Goal: Navigation & Orientation: Understand site structure

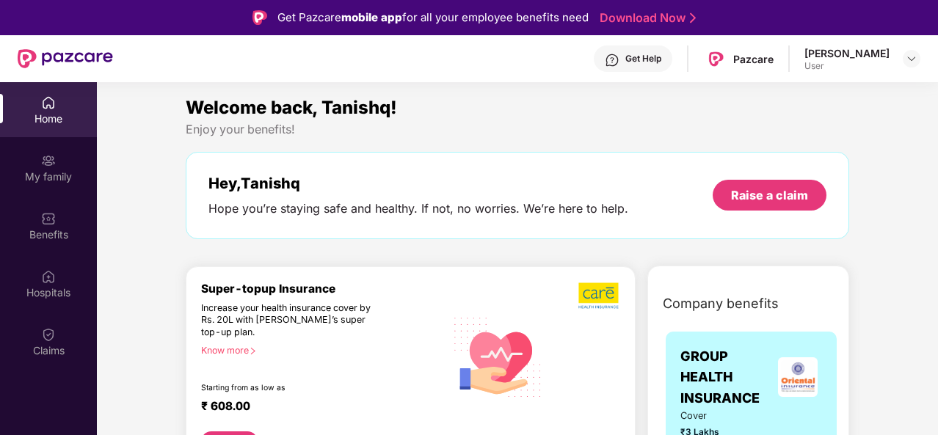
scroll to position [4227, 0]
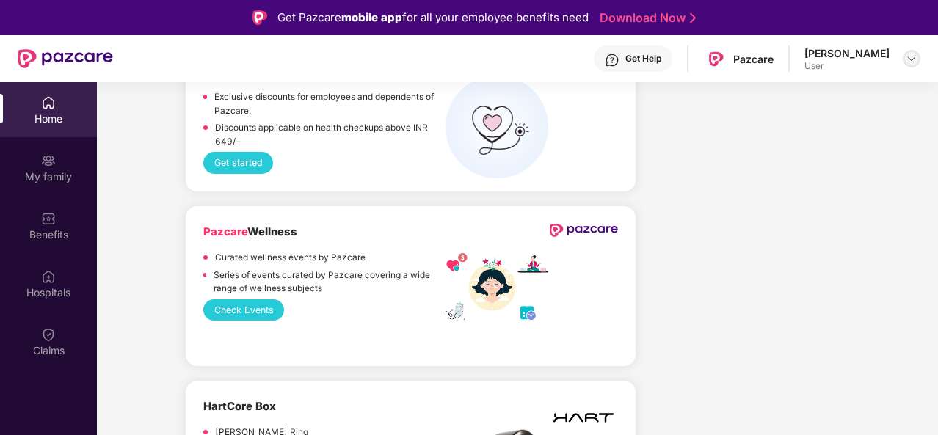
click at [909, 65] on div at bounding box center [911, 59] width 18 height 18
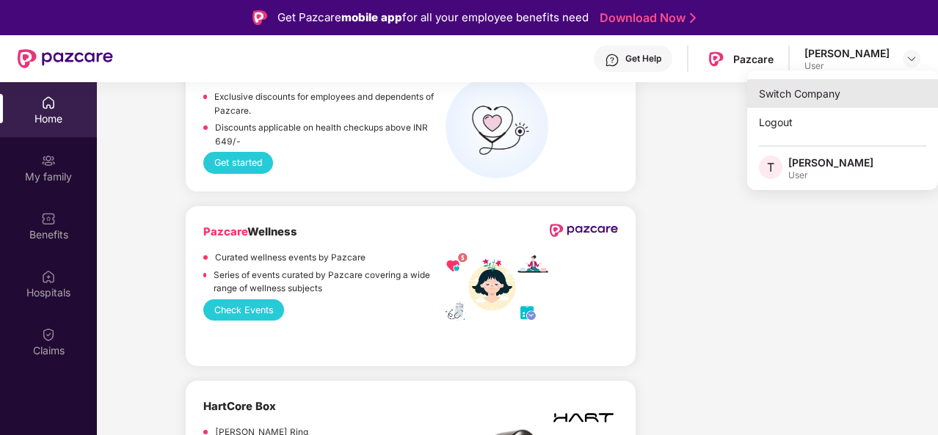
click at [812, 91] on div "Switch Company" at bounding box center [842, 93] width 191 height 29
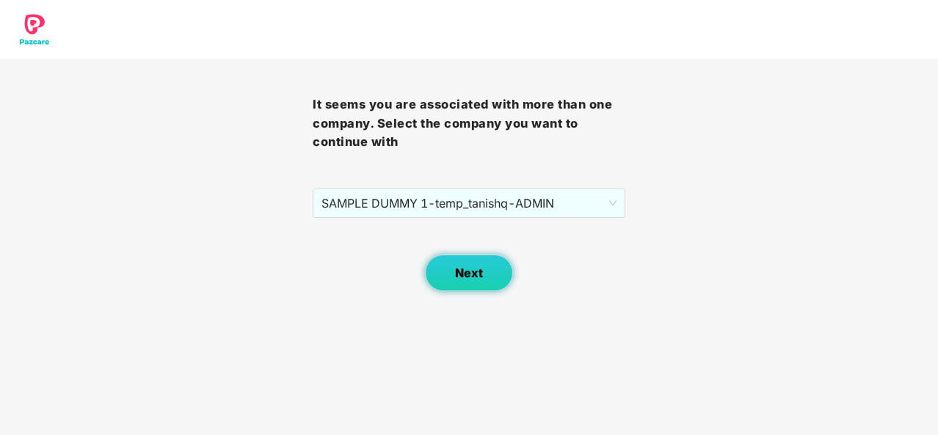
click at [475, 280] on button "Next" at bounding box center [469, 273] width 88 height 37
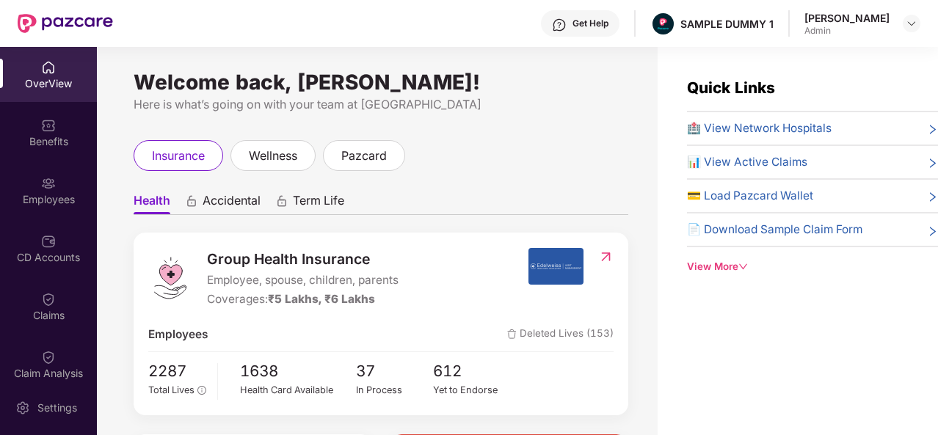
click at [596, 20] on div "Get Help" at bounding box center [590, 24] width 36 height 12
click at [458, 15] on div "Get Help SAMPLE DUMMY 1 [PERSON_NAME] Admin" at bounding box center [516, 23] width 807 height 47
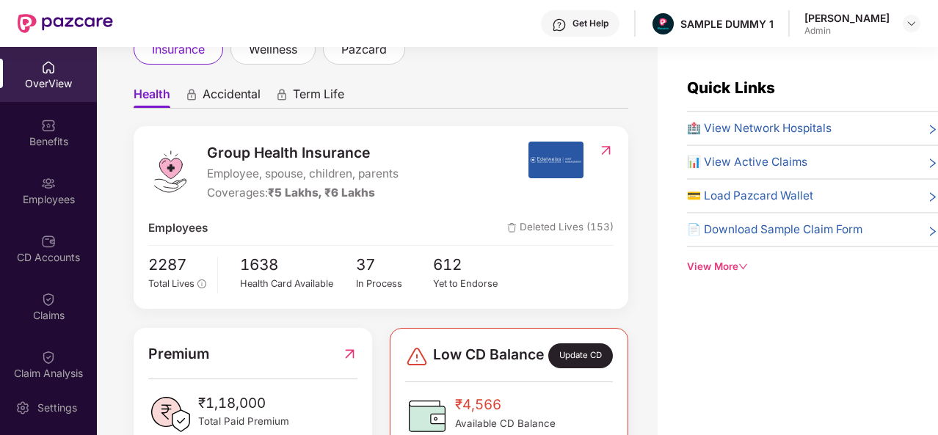
scroll to position [0, 0]
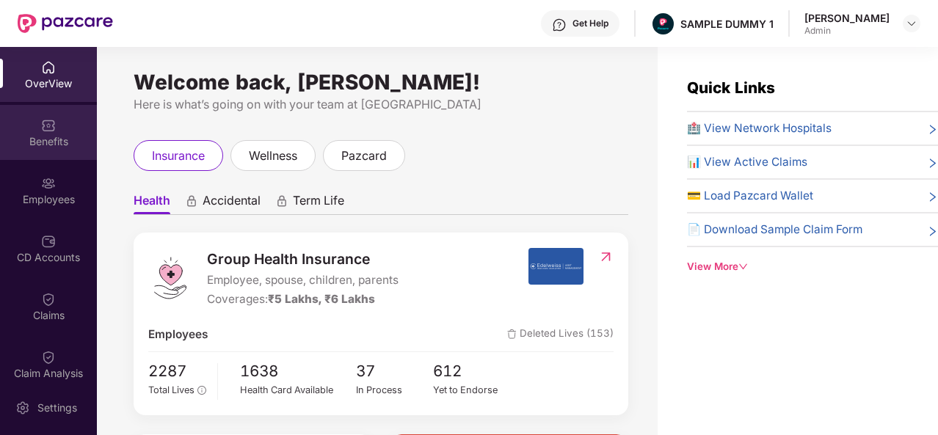
click at [43, 124] on img at bounding box center [48, 125] width 15 height 15
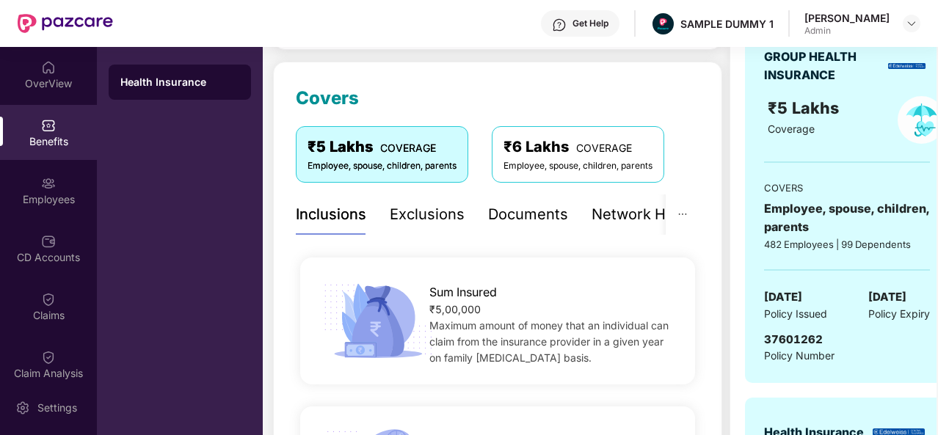
scroll to position [175, 0]
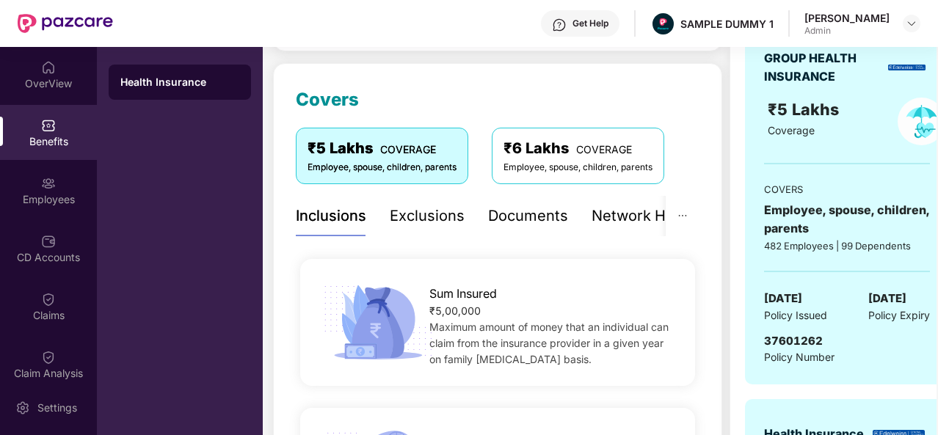
click at [434, 215] on div "Exclusions" at bounding box center [427, 216] width 75 height 23
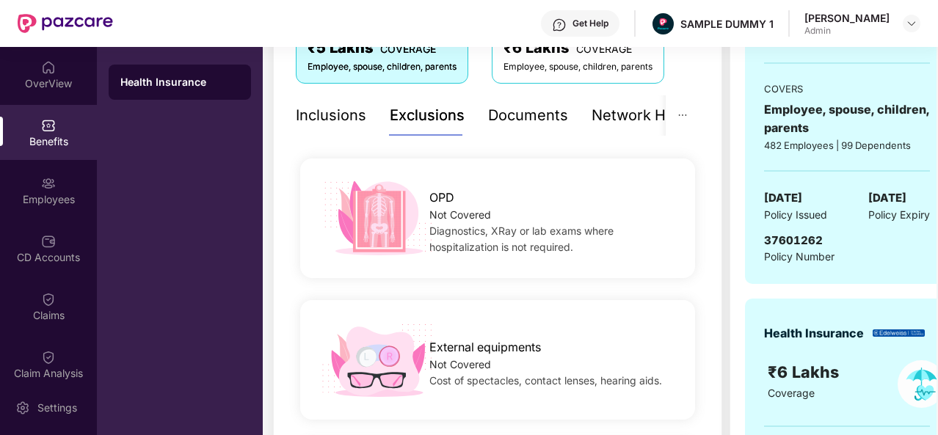
scroll to position [219, 0]
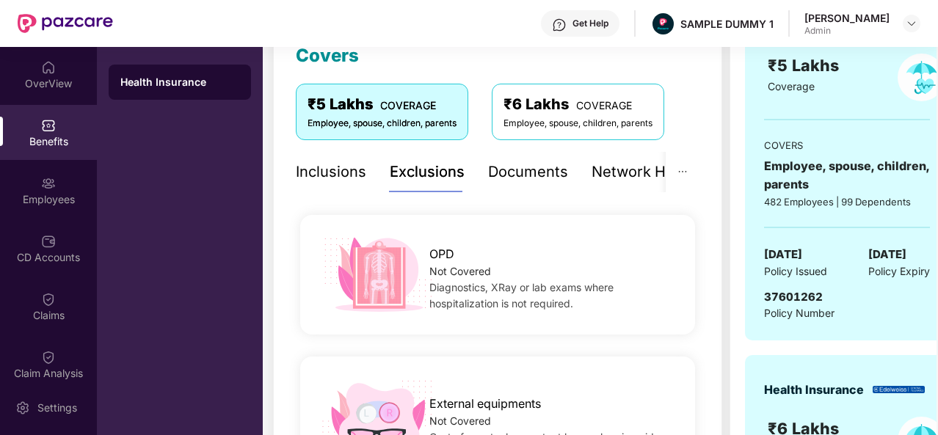
click at [527, 165] on div "Documents" at bounding box center [528, 172] width 80 height 23
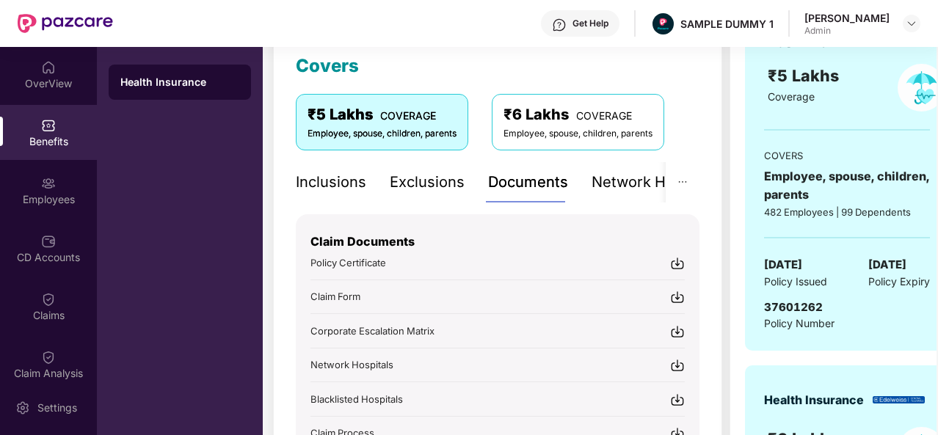
scroll to position [163, 0]
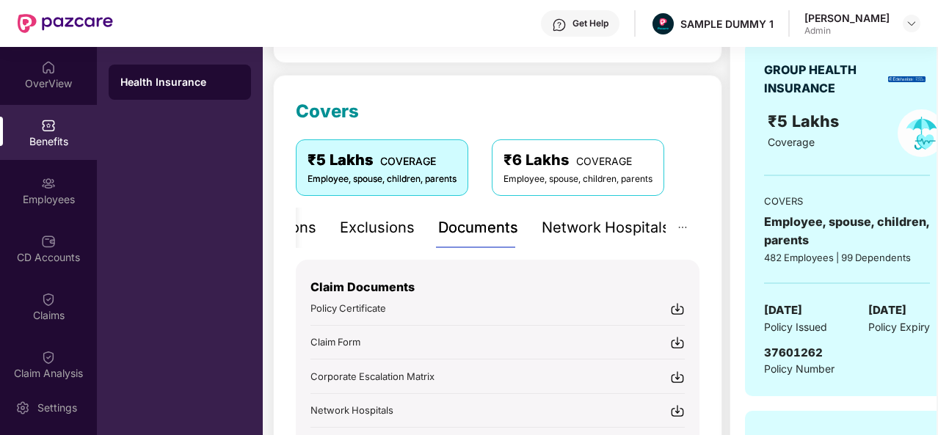
click at [618, 232] on div "Network Hospitals" at bounding box center [605, 227] width 128 height 23
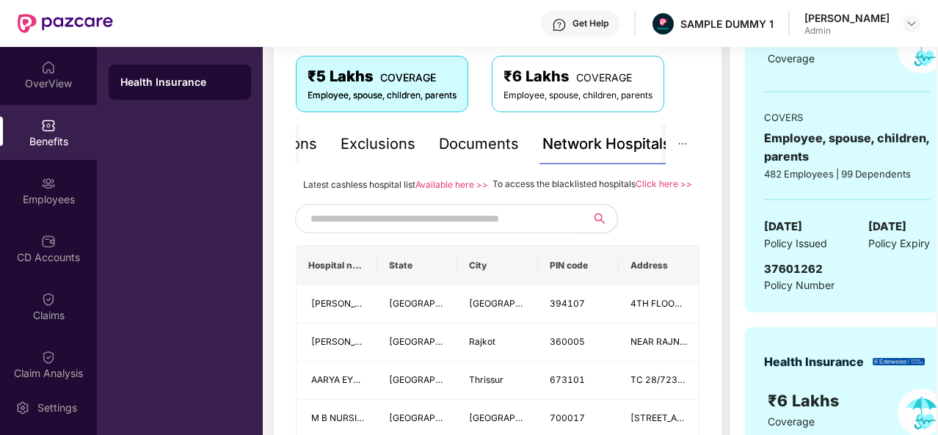
scroll to position [241, 0]
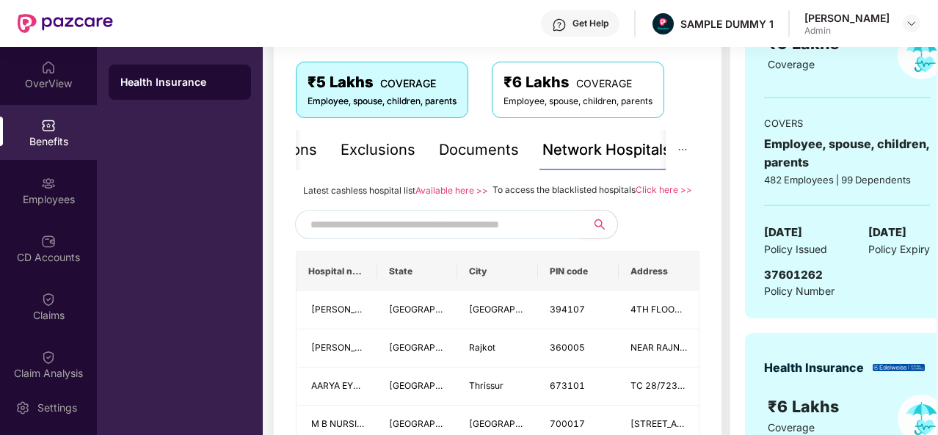
click at [332, 235] on input "text" at bounding box center [435, 224] width 251 height 22
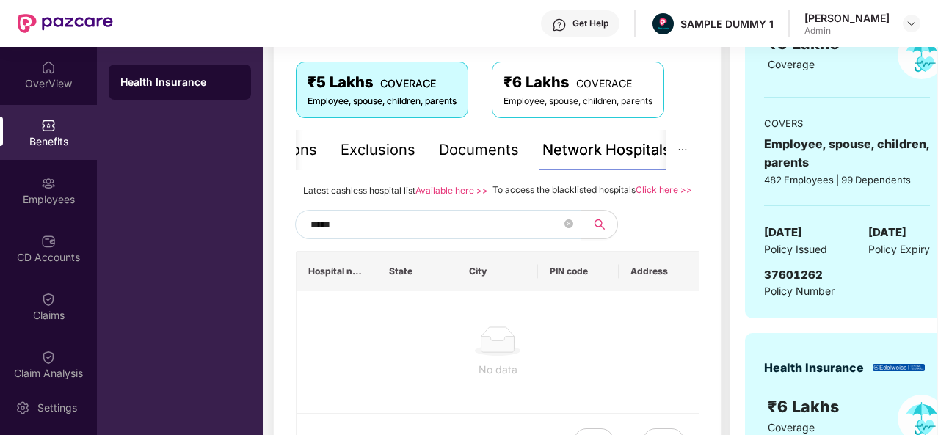
type input "******"
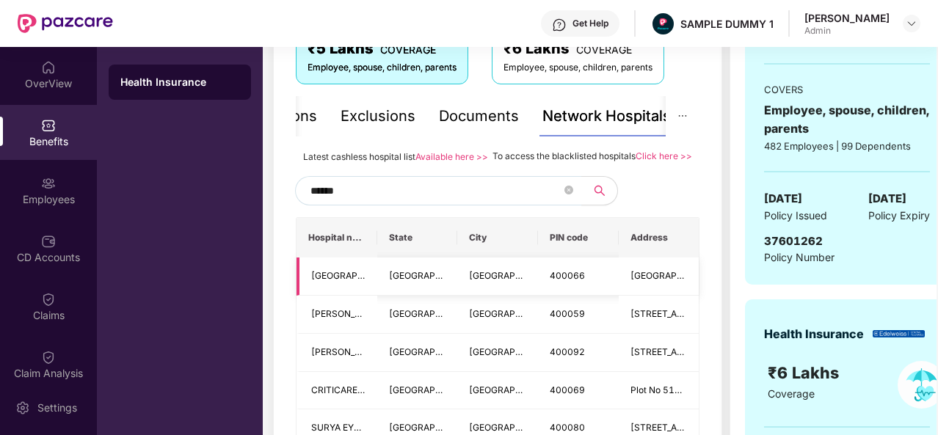
scroll to position [326, 0]
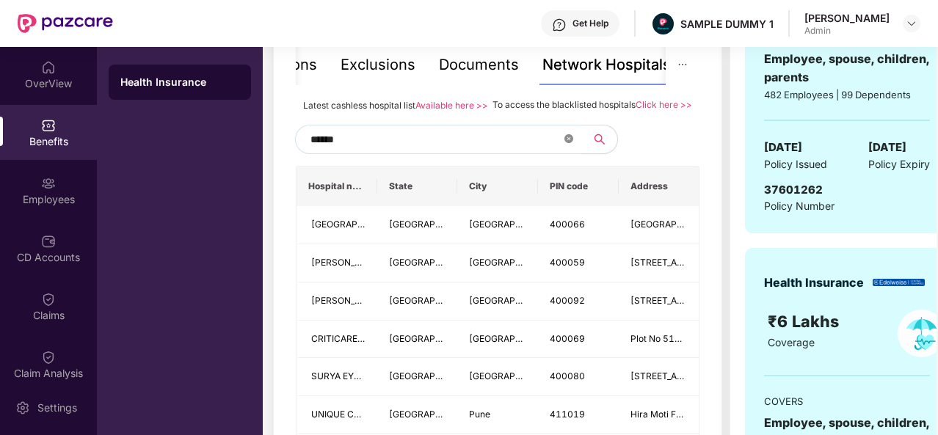
click at [569, 143] on icon "close-circle" at bounding box center [568, 138] width 9 height 9
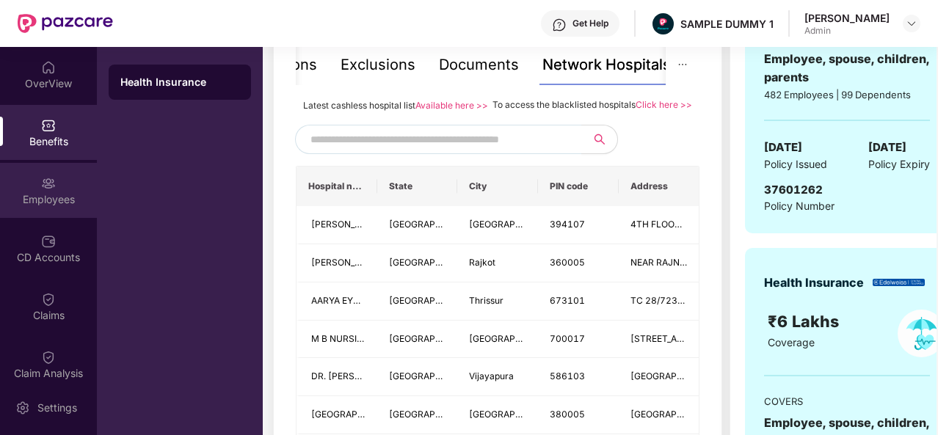
click at [56, 185] on div "Employees" at bounding box center [48, 190] width 97 height 55
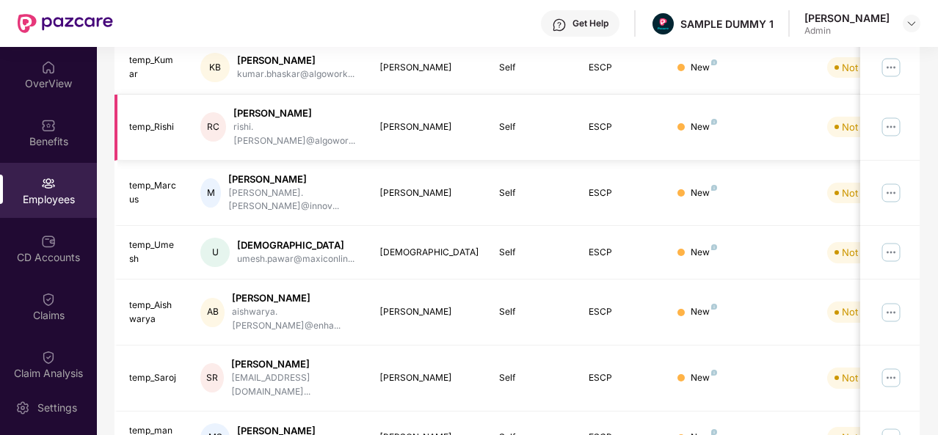
scroll to position [0, 0]
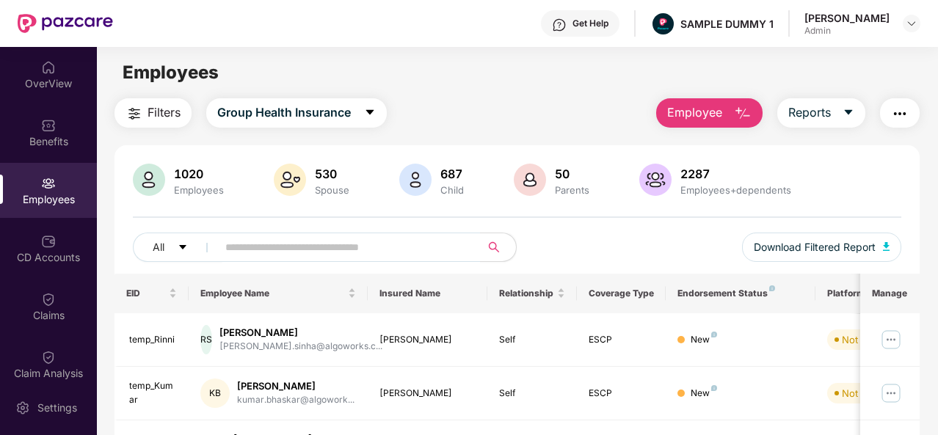
click at [693, 105] on span "Employee" at bounding box center [694, 112] width 55 height 18
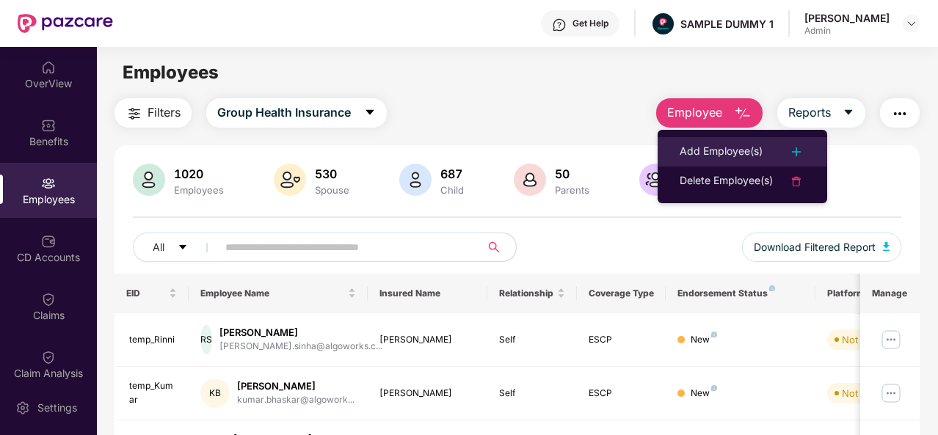
click at [784, 143] on div at bounding box center [788, 152] width 32 height 18
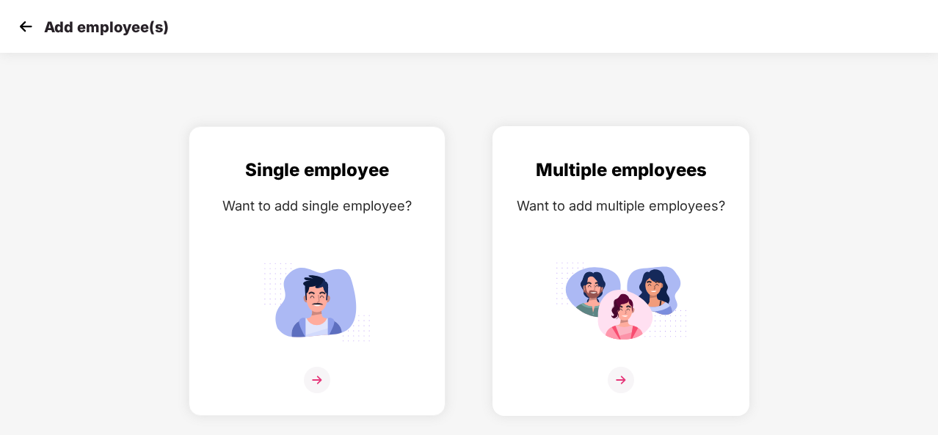
click at [629, 382] on img at bounding box center [620, 380] width 26 height 26
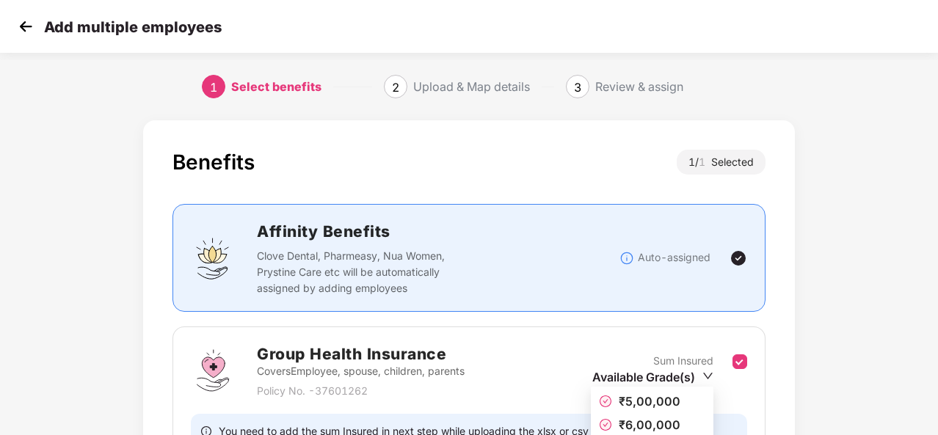
scroll to position [155, 0]
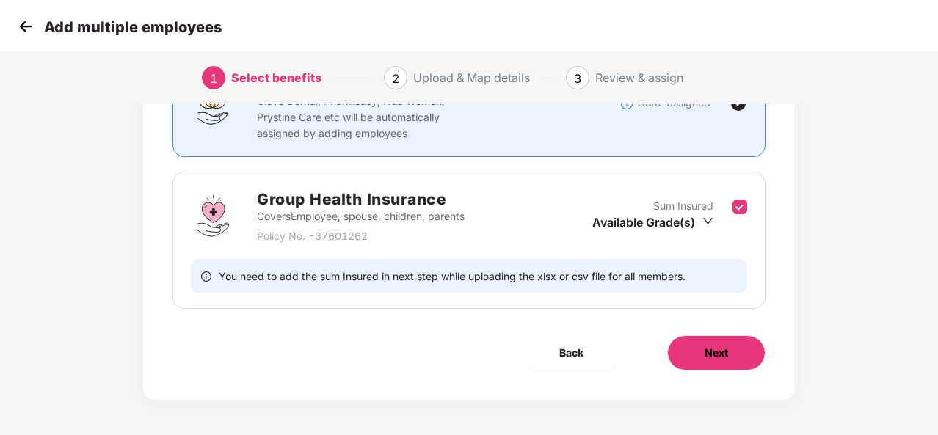
click at [731, 356] on button "Next" at bounding box center [716, 352] width 98 height 35
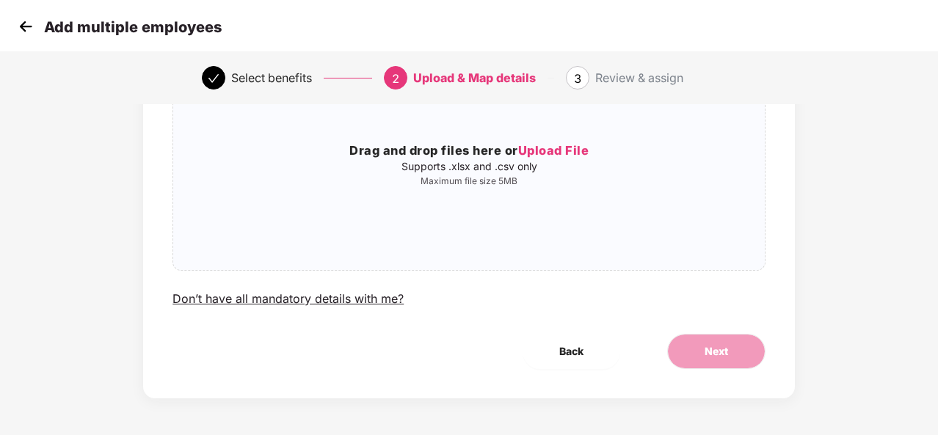
scroll to position [0, 0]
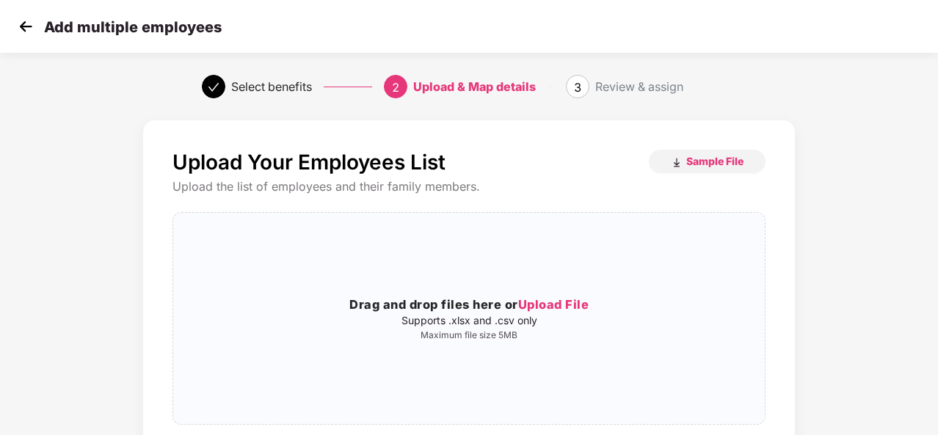
click at [23, 30] on img at bounding box center [26, 26] width 22 height 22
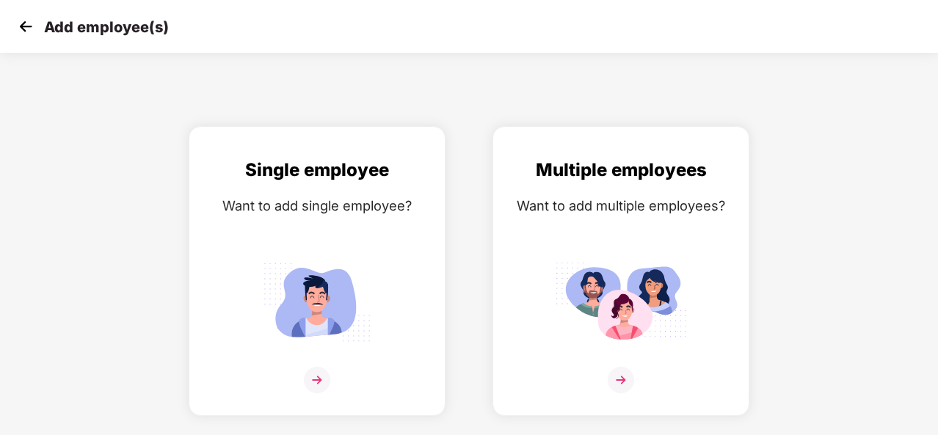
click at [19, 29] on img at bounding box center [26, 26] width 22 height 22
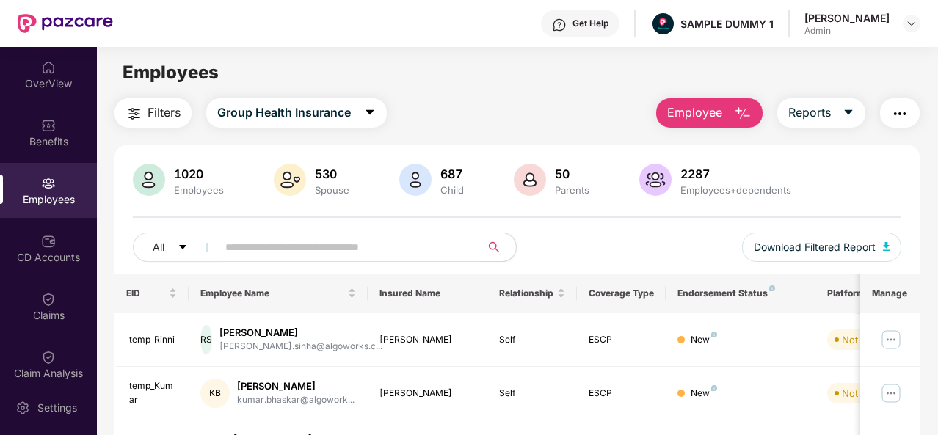
scroll to position [246, 0]
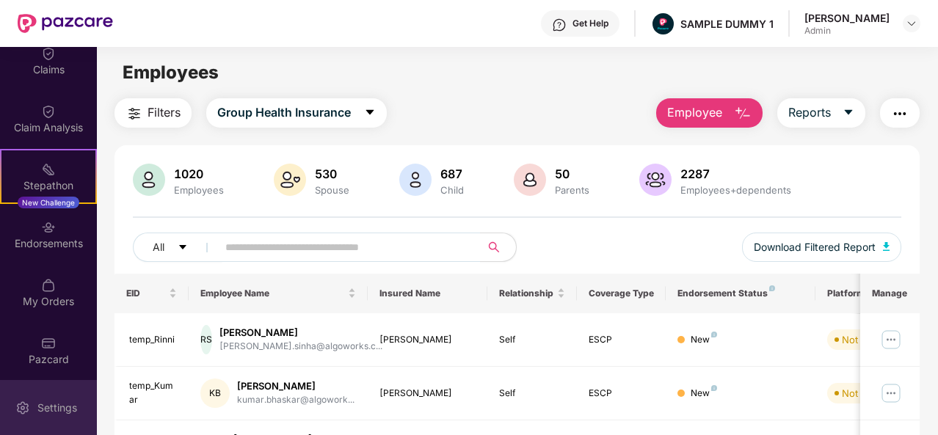
click at [44, 392] on div "Settings" at bounding box center [48, 407] width 97 height 55
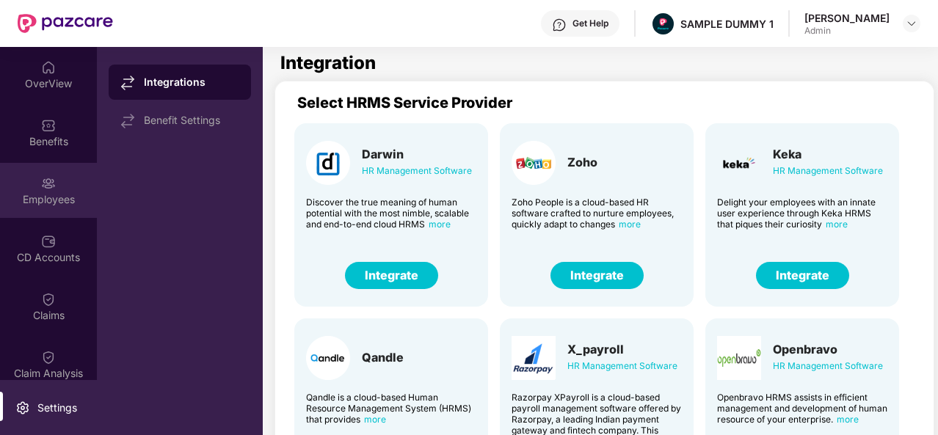
click at [64, 185] on div "Employees" at bounding box center [48, 190] width 97 height 55
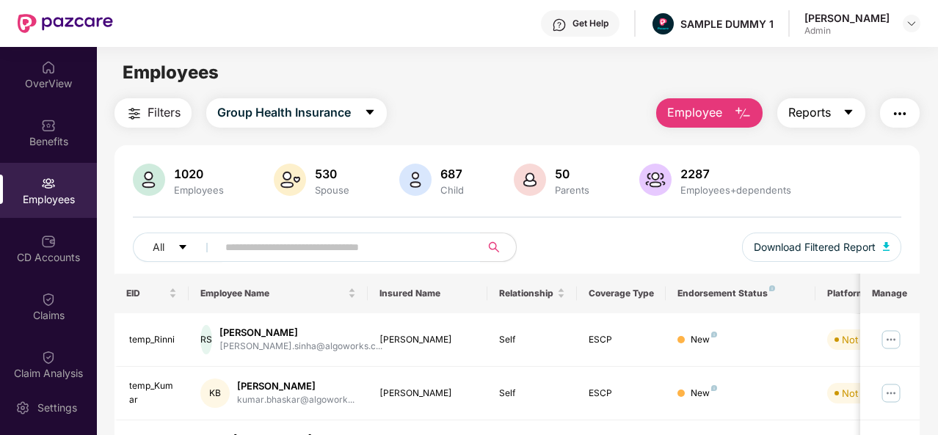
click at [850, 115] on icon "caret-down" at bounding box center [848, 112] width 12 height 12
click at [905, 110] on img "button" at bounding box center [900, 114] width 18 height 18
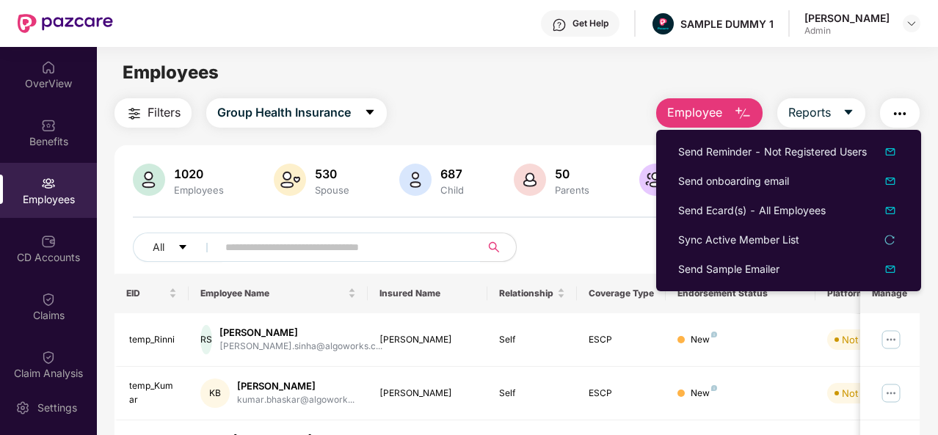
click at [913, 106] on button "button" at bounding box center [900, 112] width 40 height 29
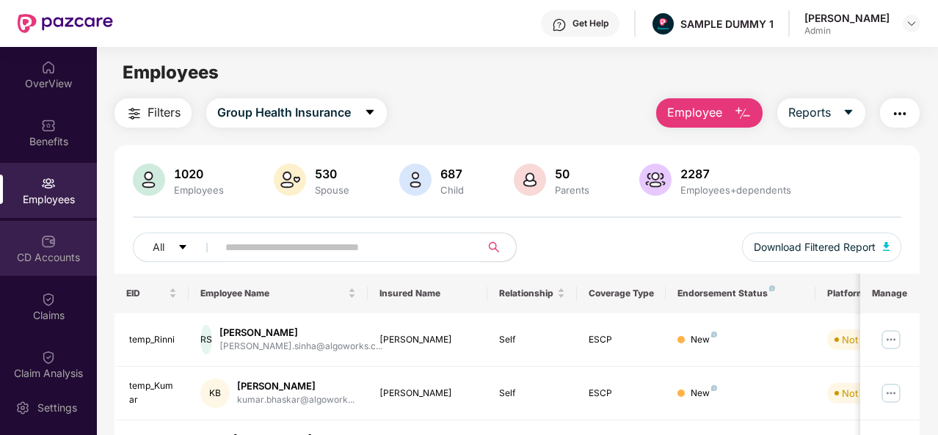
click at [43, 249] on div "CD Accounts" at bounding box center [48, 248] width 97 height 55
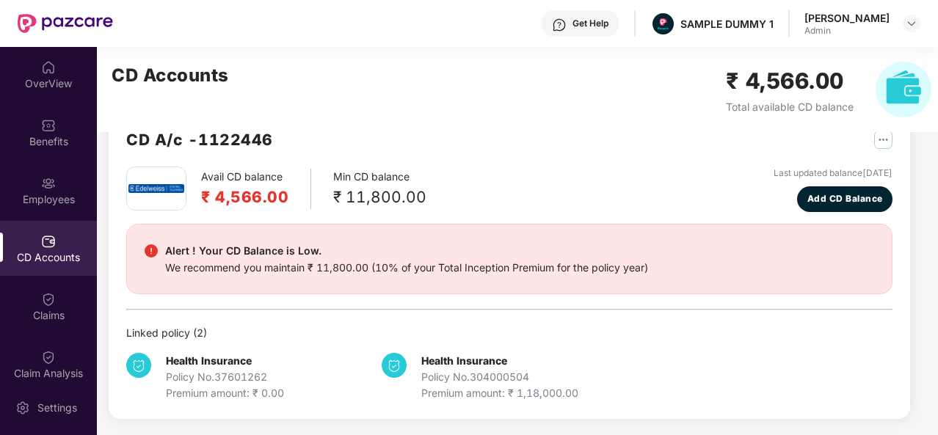
scroll to position [38, 0]
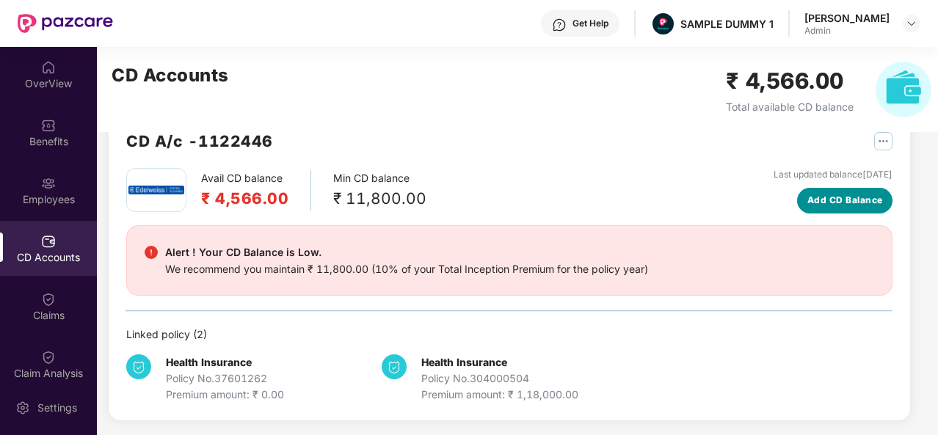
click at [825, 200] on span "Add CD Balance" at bounding box center [845, 201] width 76 height 14
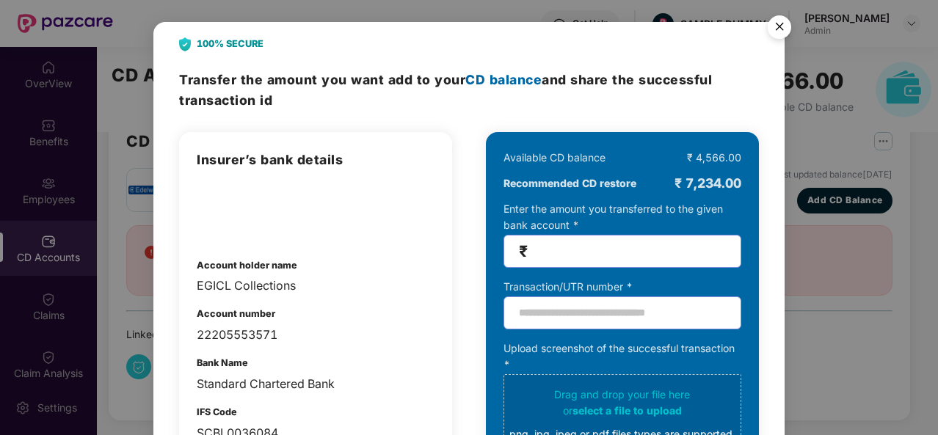
click at [779, 16] on img "Close" at bounding box center [779, 29] width 41 height 41
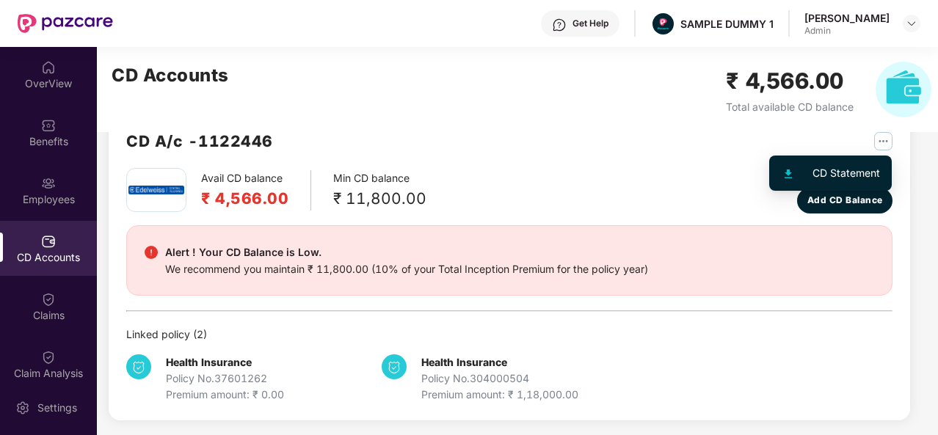
click at [878, 145] on img "button" at bounding box center [883, 141] width 18 height 18
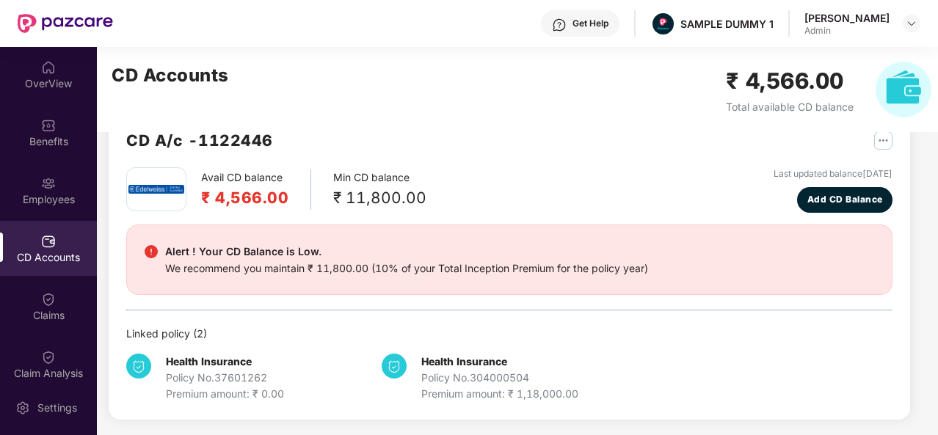
scroll to position [40, 0]
click at [826, 207] on button "Add CD Balance" at bounding box center [844, 199] width 95 height 26
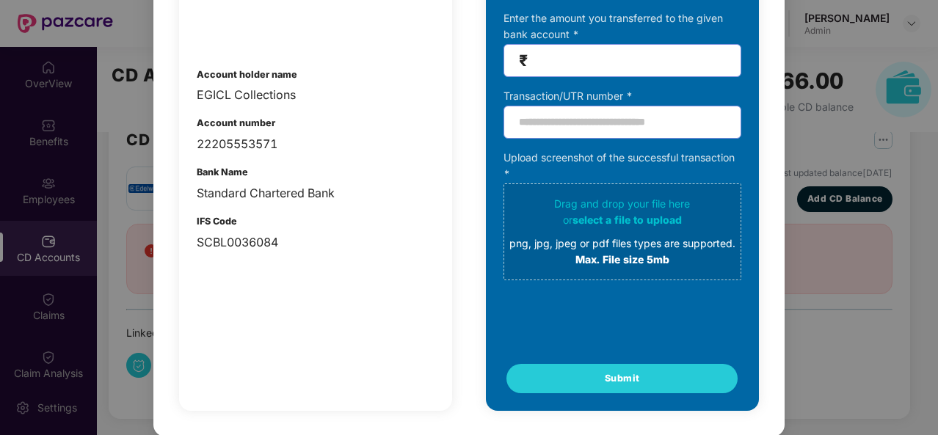
scroll to position [0, 0]
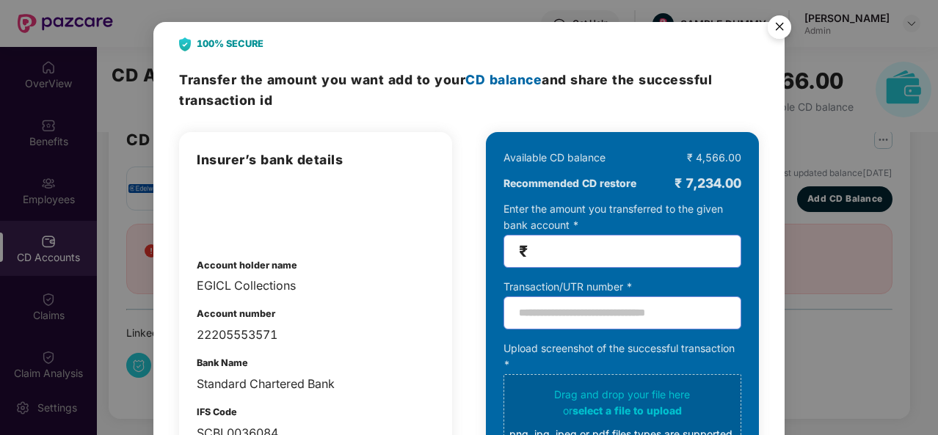
click at [781, 23] on img "Close" at bounding box center [779, 29] width 41 height 41
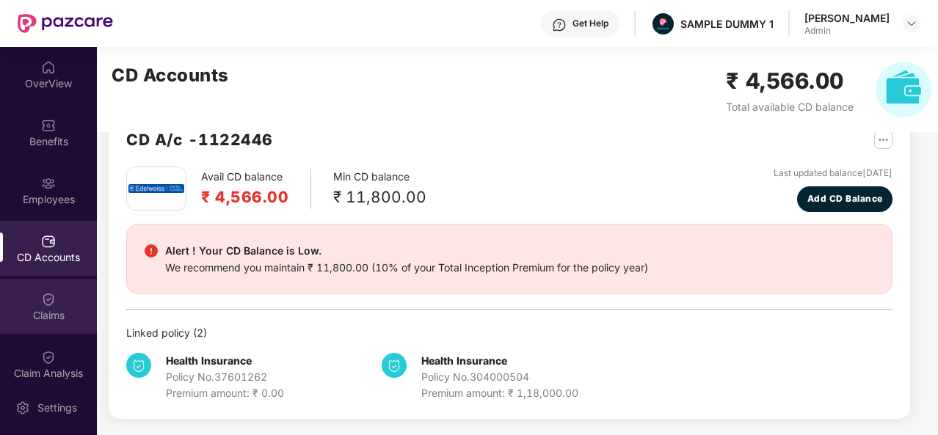
click at [56, 316] on div "Claims" at bounding box center [48, 315] width 97 height 15
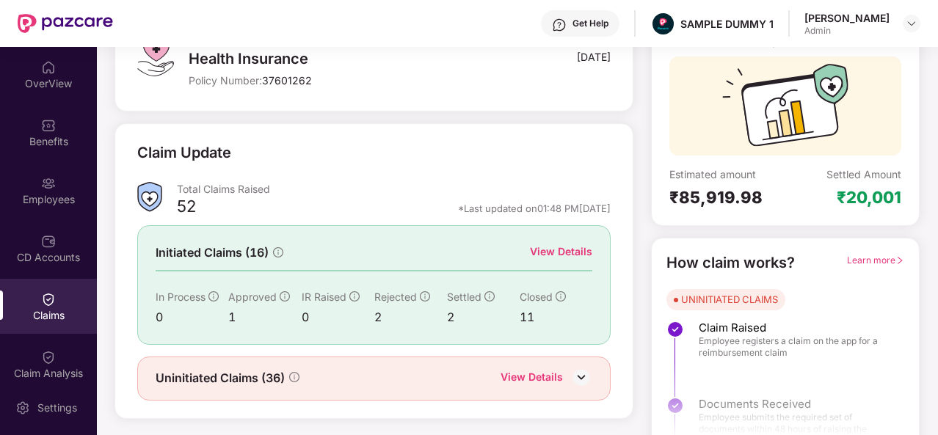
scroll to position [130, 0]
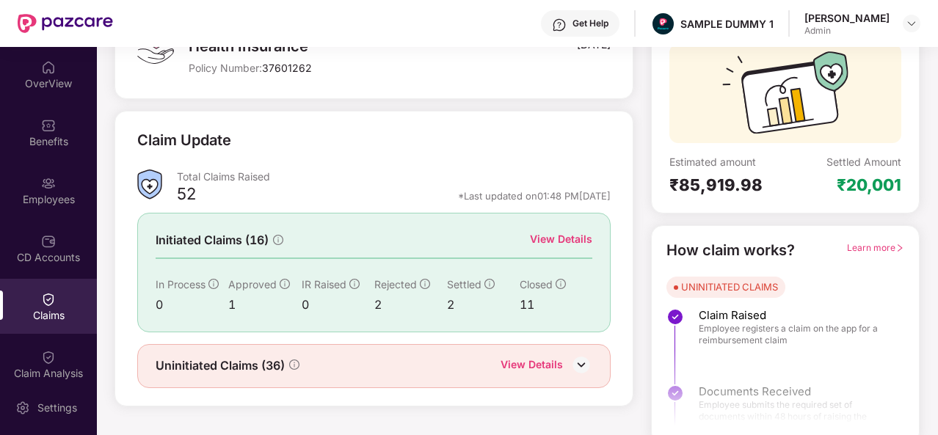
click at [556, 235] on div "View Details" at bounding box center [561, 239] width 62 height 16
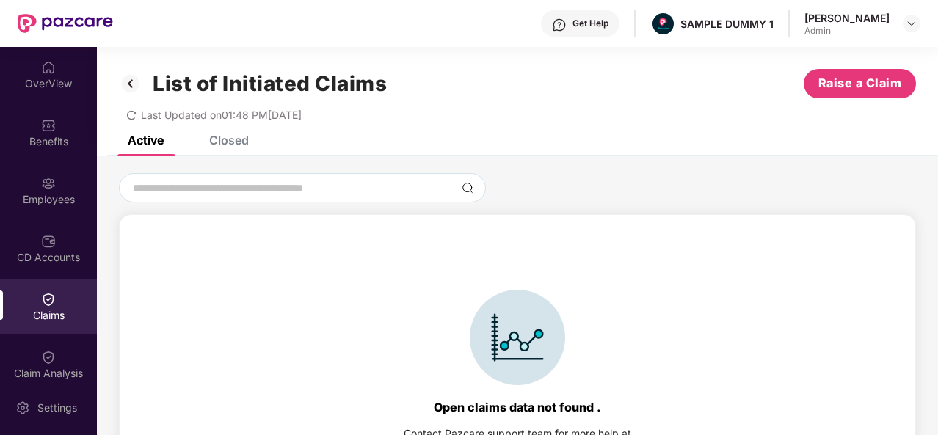
click at [233, 145] on div "Closed" at bounding box center [229, 140] width 40 height 15
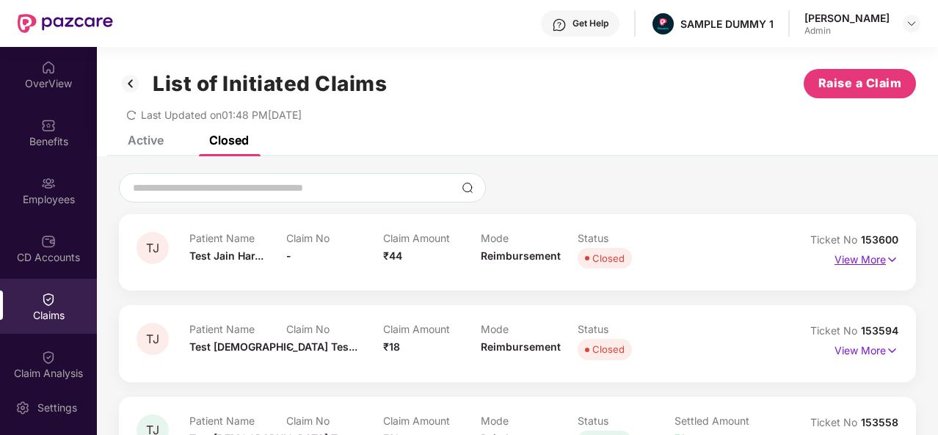
click at [860, 263] on p "View More" at bounding box center [866, 258] width 64 height 20
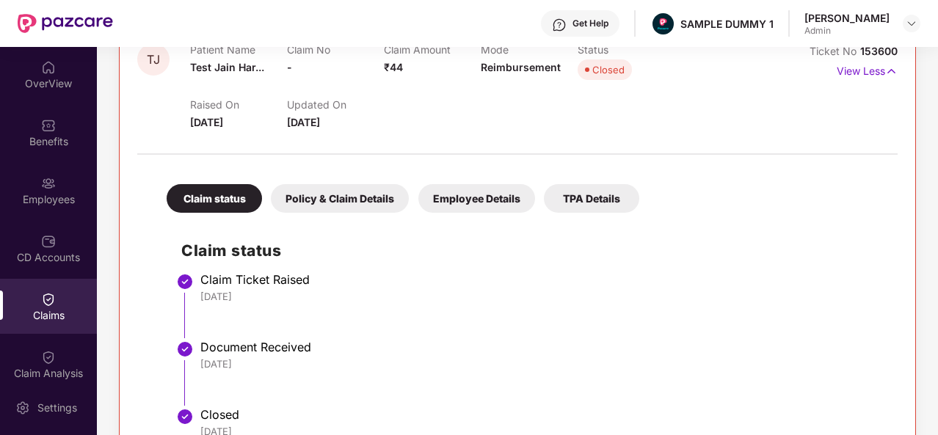
scroll to position [264, 0]
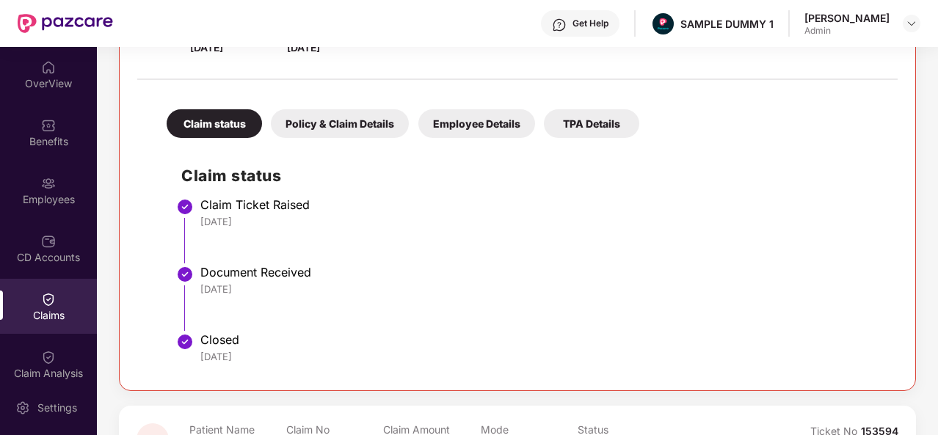
click at [343, 112] on div "Policy & Claim Details" at bounding box center [340, 123] width 138 height 29
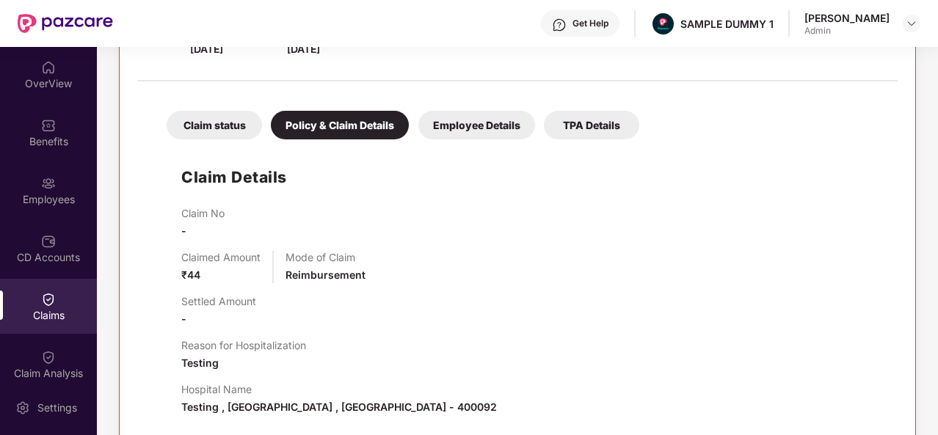
scroll to position [260, 0]
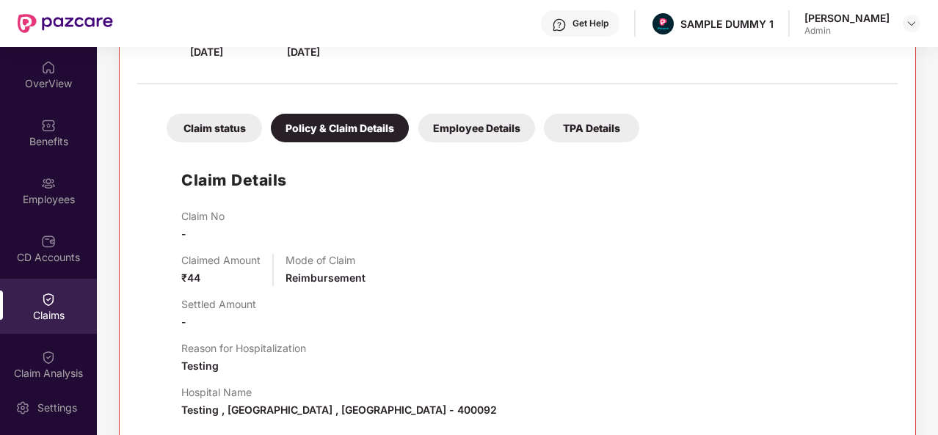
click at [487, 126] on div "Employee Details" at bounding box center [476, 128] width 117 height 29
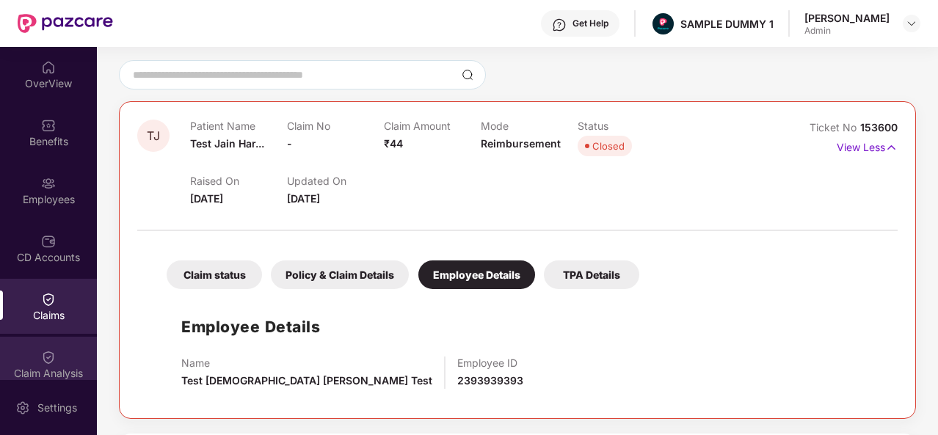
scroll to position [106, 0]
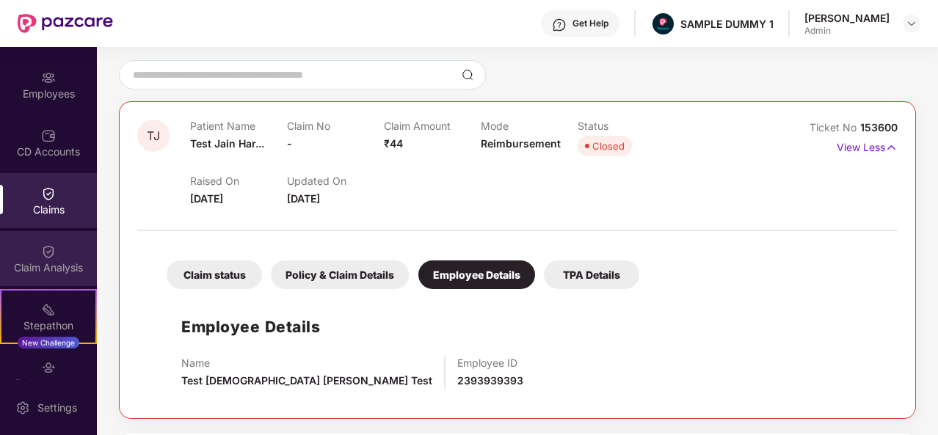
click at [56, 269] on div "Claim Analysis" at bounding box center [48, 267] width 97 height 15
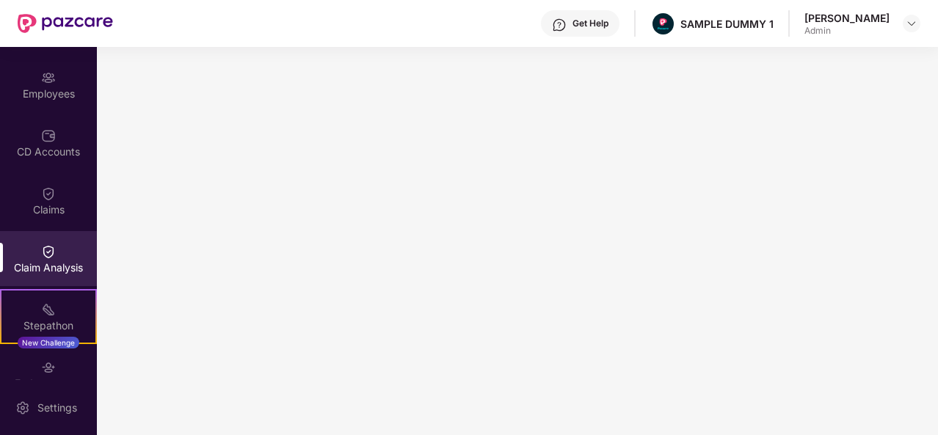
scroll to position [246, 0]
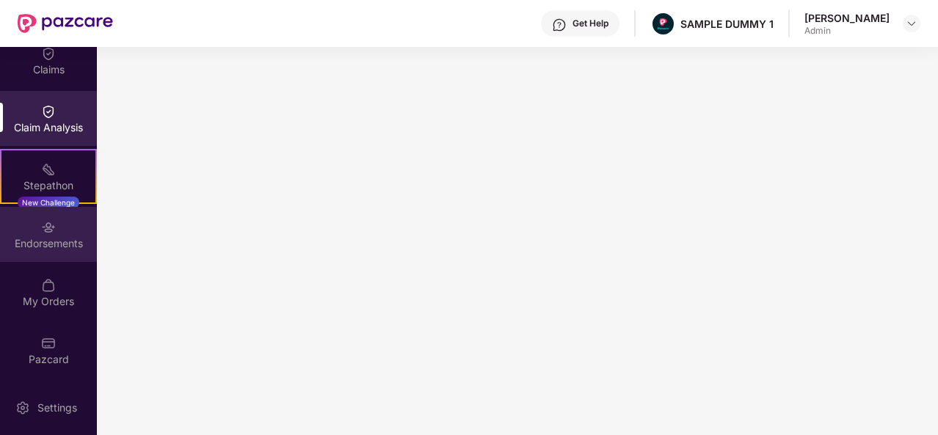
click at [32, 231] on div "Endorsements" at bounding box center [48, 234] width 97 height 55
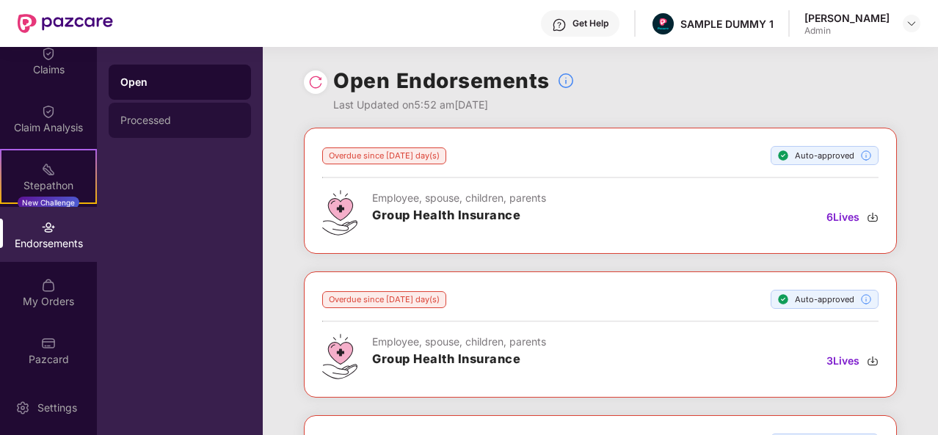
click at [173, 123] on div "Processed" at bounding box center [179, 120] width 119 height 12
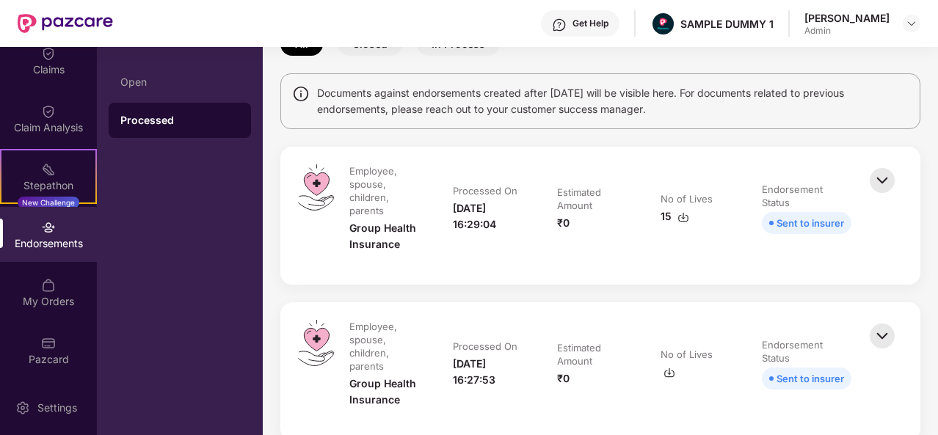
scroll to position [92, 0]
click at [880, 181] on img at bounding box center [882, 178] width 32 height 32
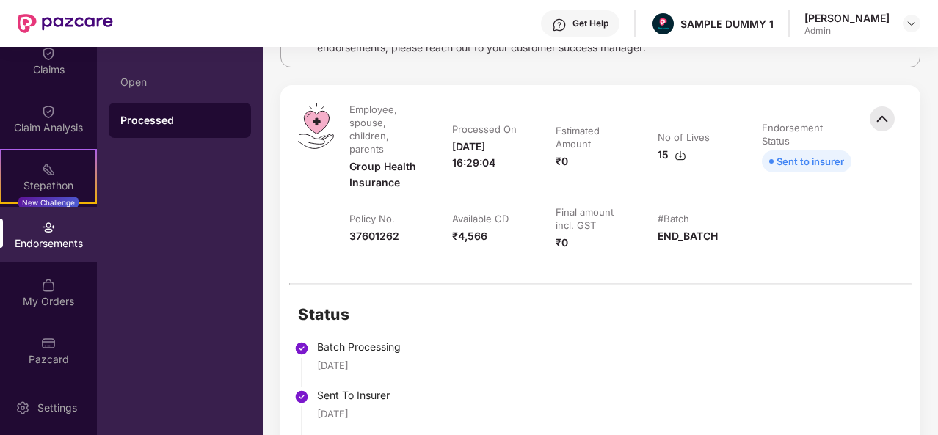
scroll to position [0, 0]
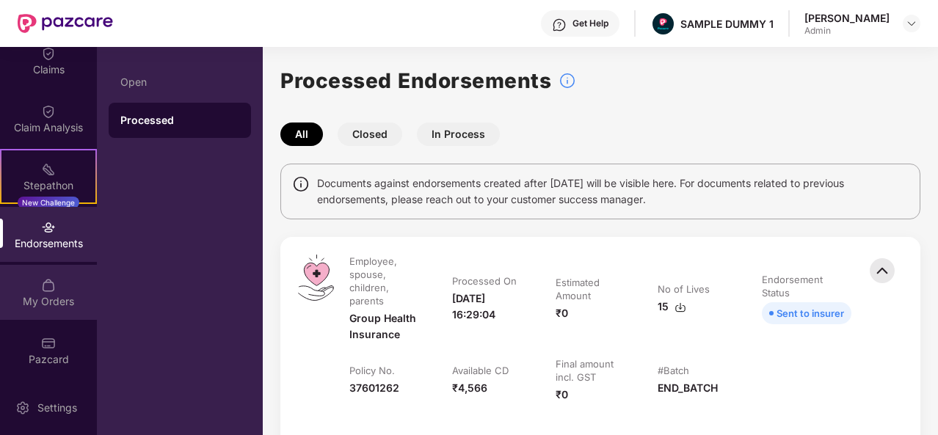
click at [45, 286] on img at bounding box center [48, 285] width 15 height 15
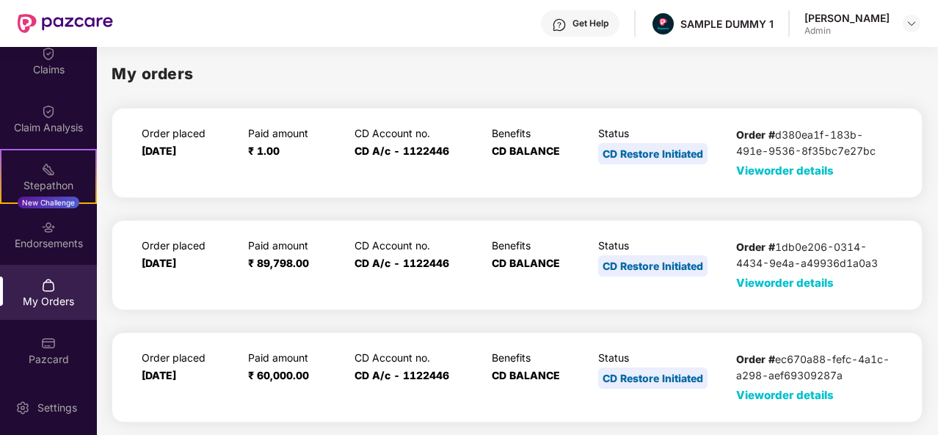
click at [810, 174] on span "View order details" at bounding box center [785, 171] width 98 height 14
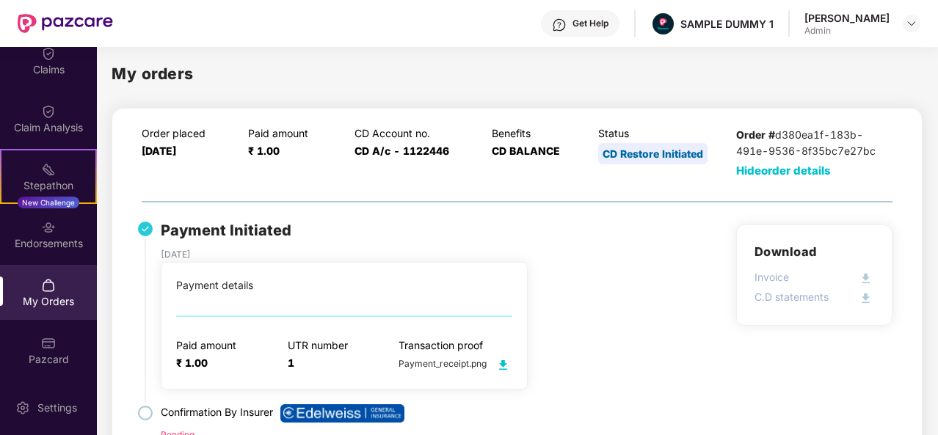
click at [756, 169] on span "Hide order details" at bounding box center [783, 171] width 95 height 14
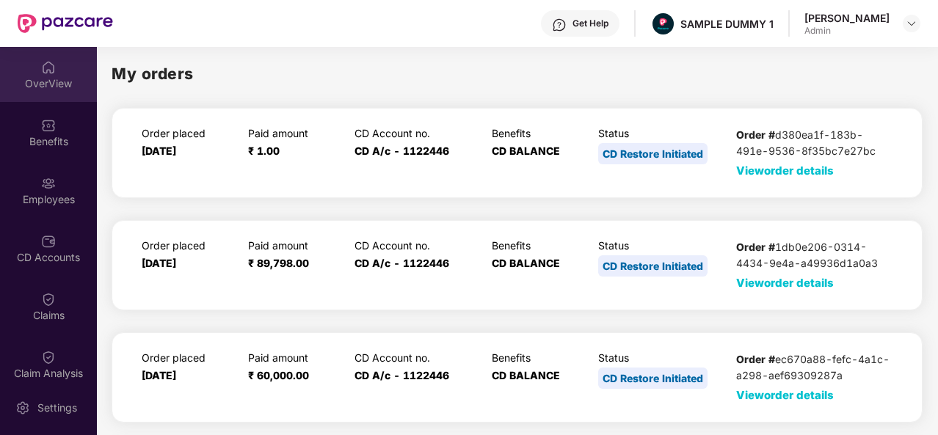
click at [56, 89] on div "OverView" at bounding box center [48, 83] width 97 height 15
